Goal: Information Seeking & Learning: Learn about a topic

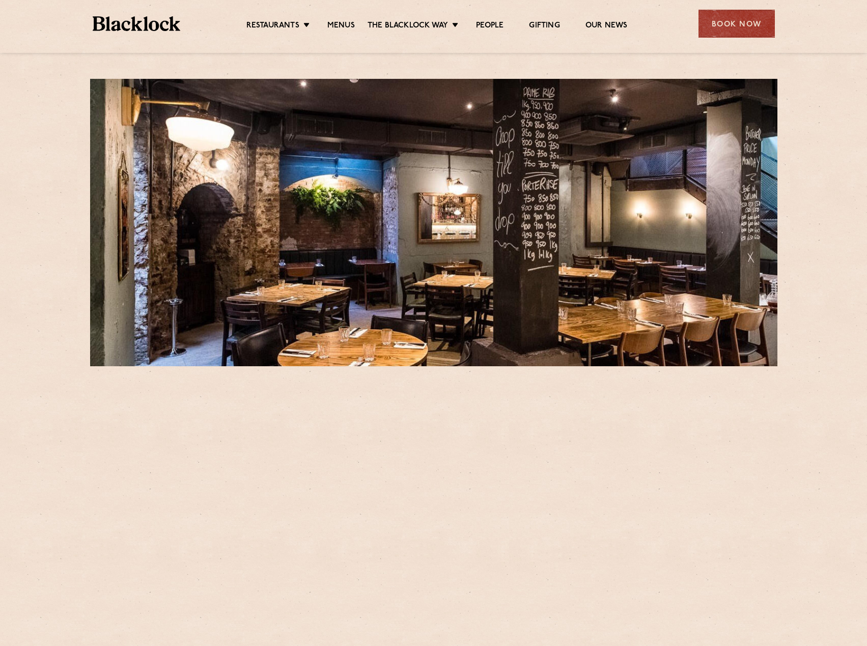
click at [336, 35] on div "Restaurants Soho City Shoreditch Covent Garden Canary Wharf Manchester Birmingh…" at bounding box center [433, 22] width 713 height 45
click at [341, 28] on link "Menus" at bounding box center [340, 26] width 27 height 11
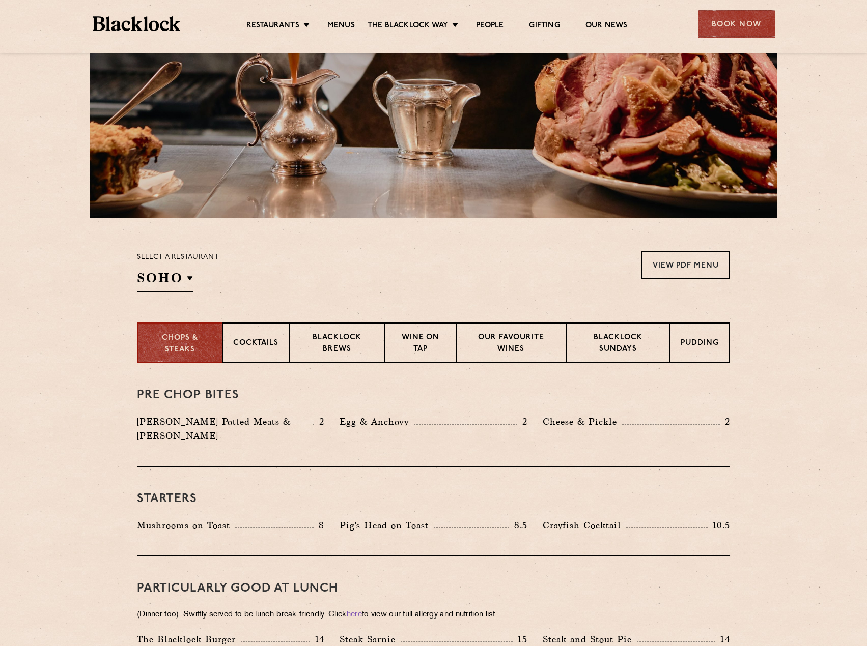
scroll to position [204, 0]
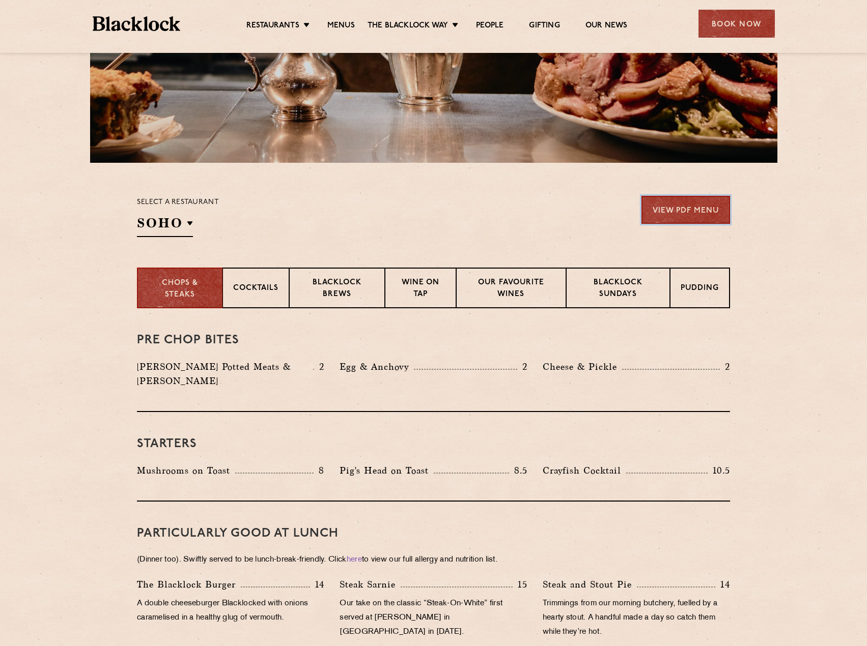
click at [658, 208] on link "View PDF Menu" at bounding box center [685, 210] width 89 height 28
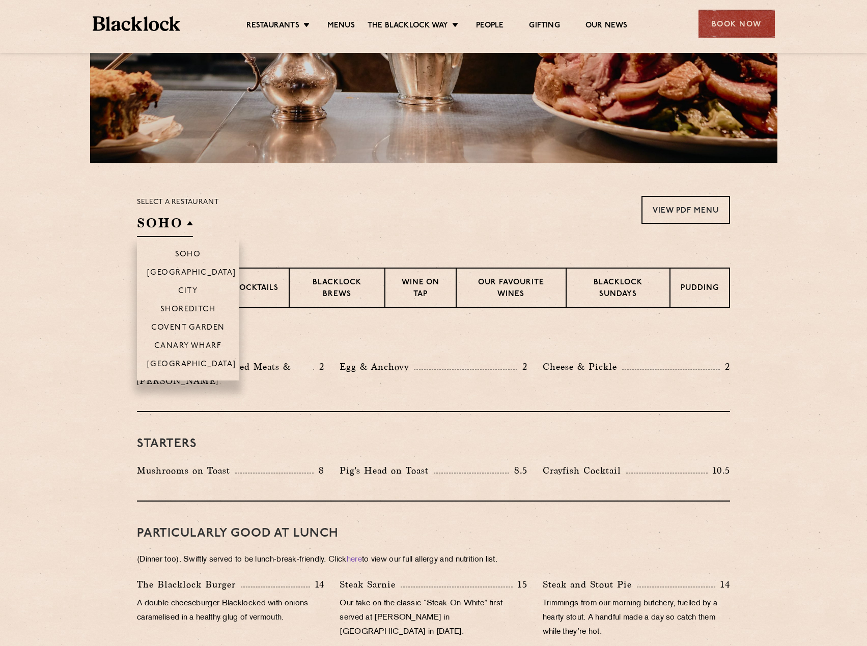
drag, startPoint x: 164, startPoint y: 224, endPoint x: 177, endPoint y: 261, distance: 38.8
click at [164, 224] on h2 "SOHO" at bounding box center [165, 225] width 56 height 23
click at [183, 278] on li "[GEOGRAPHIC_DATA]" at bounding box center [188, 272] width 102 height 18
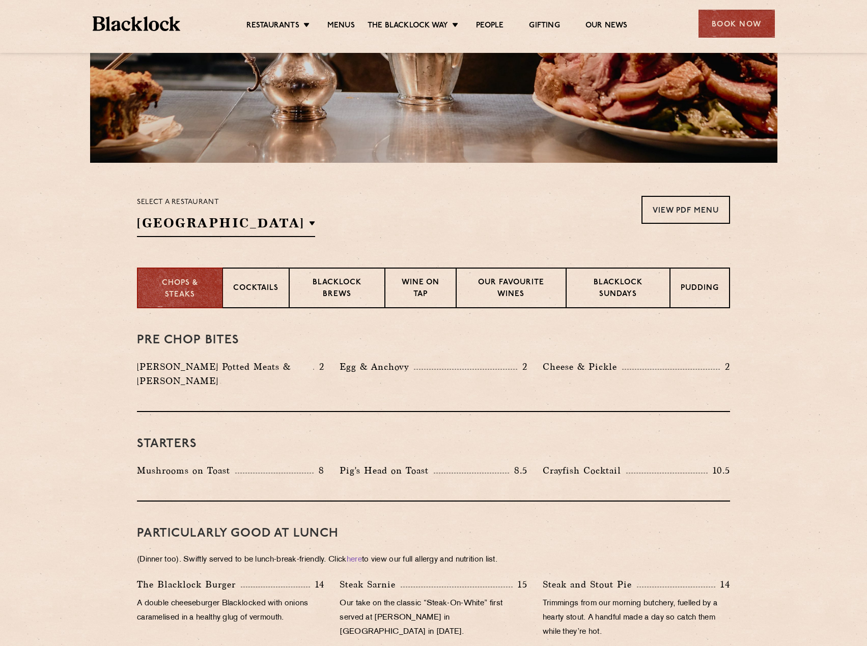
scroll to position [71, 0]
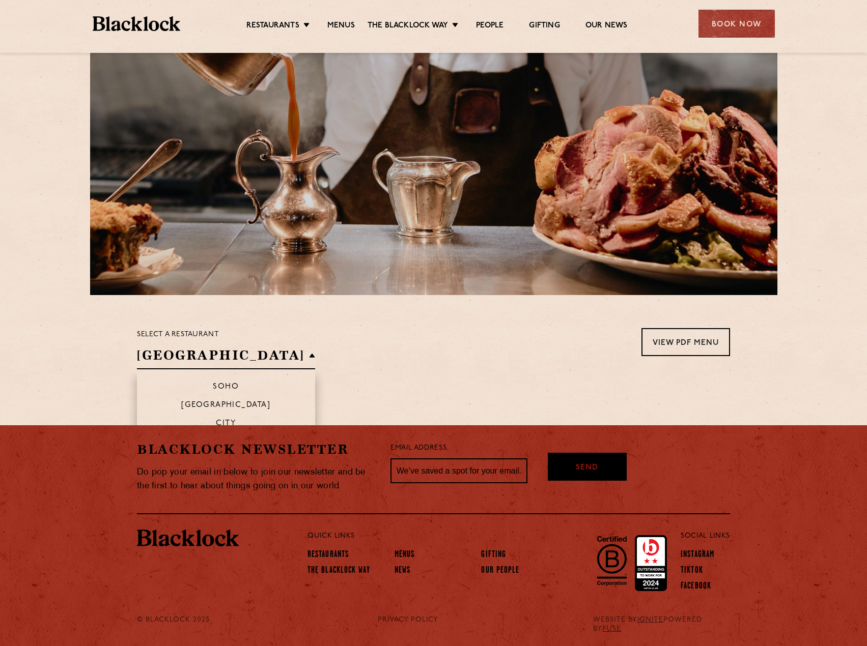
click at [177, 356] on h2 "[GEOGRAPHIC_DATA]" at bounding box center [226, 358] width 178 height 23
click at [197, 417] on li "City" at bounding box center [226, 423] width 178 height 18
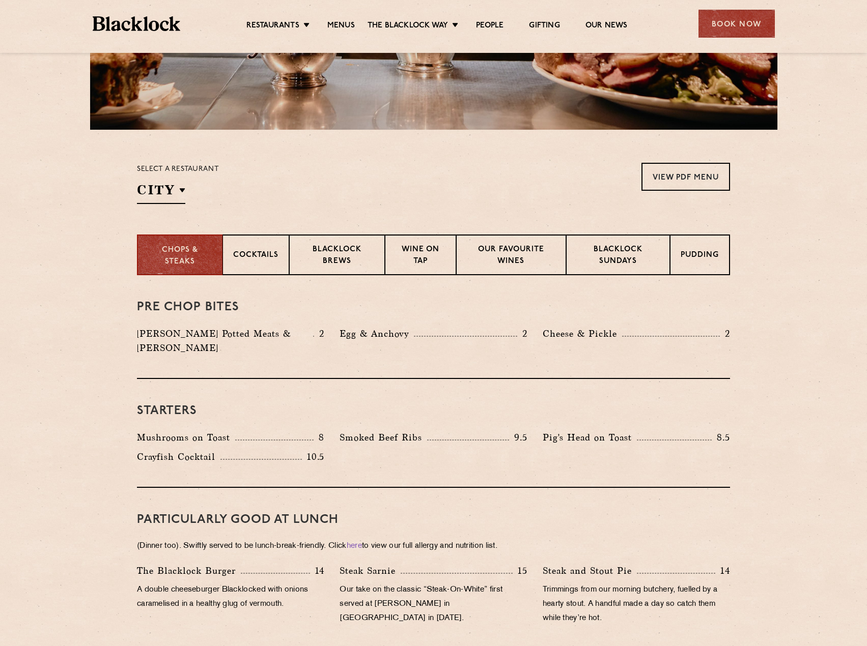
scroll to position [255, 0]
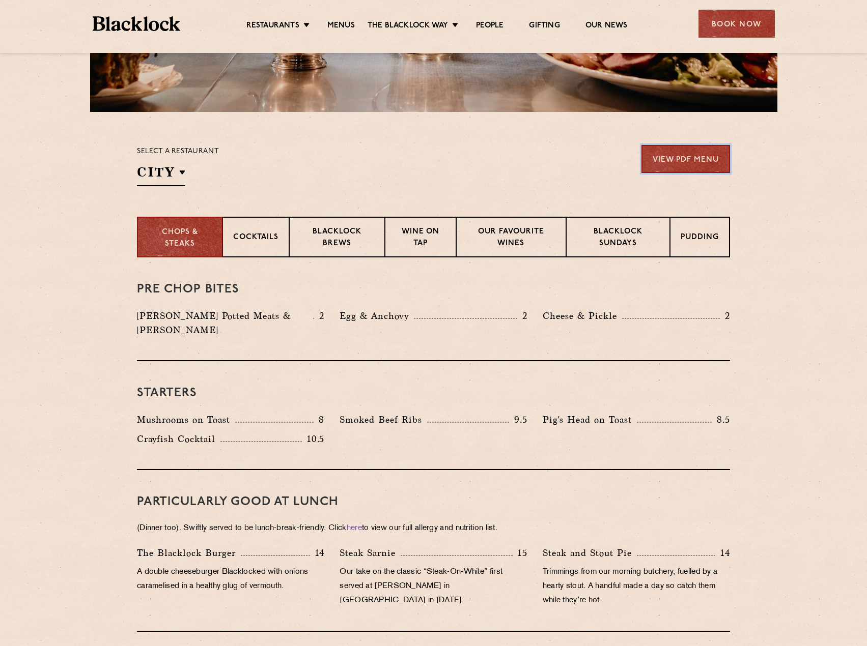
click at [679, 168] on link "View PDF Menu" at bounding box center [685, 159] width 89 height 28
click at [611, 241] on p "Blacklock Sundays" at bounding box center [618, 239] width 82 height 24
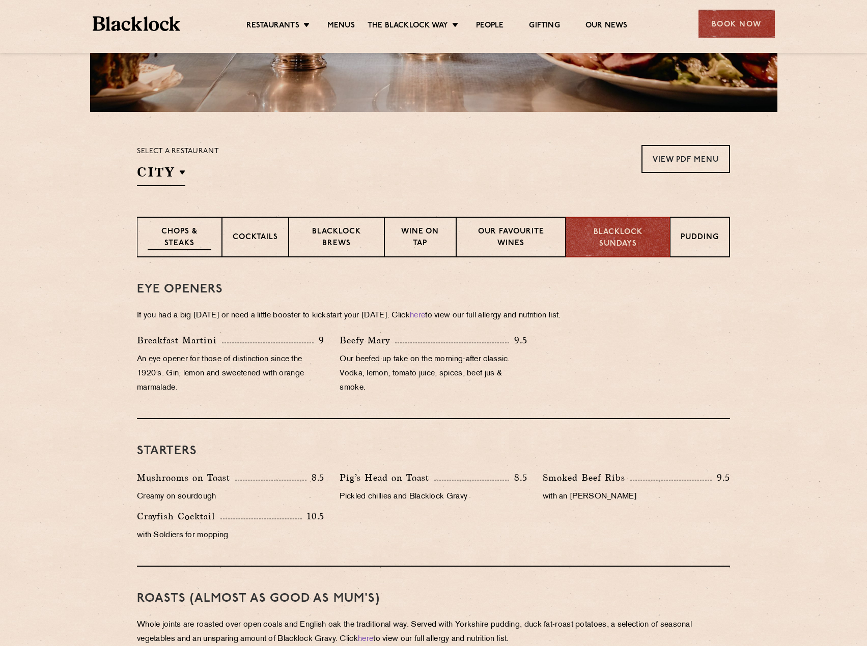
click at [171, 231] on p "Chops & Steaks" at bounding box center [180, 239] width 64 height 24
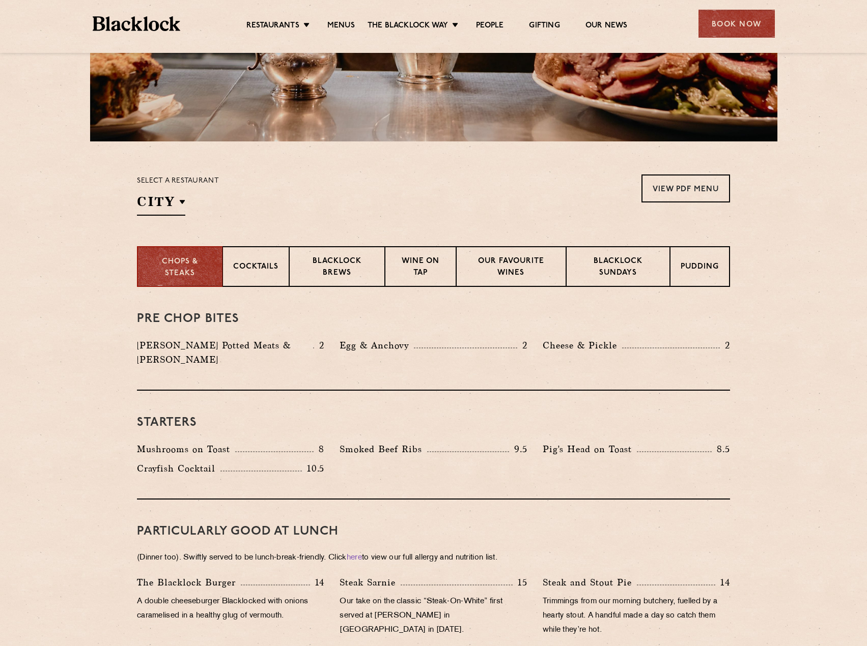
scroll to position [204, 0]
